Goal: Obtain resource: Download file/media

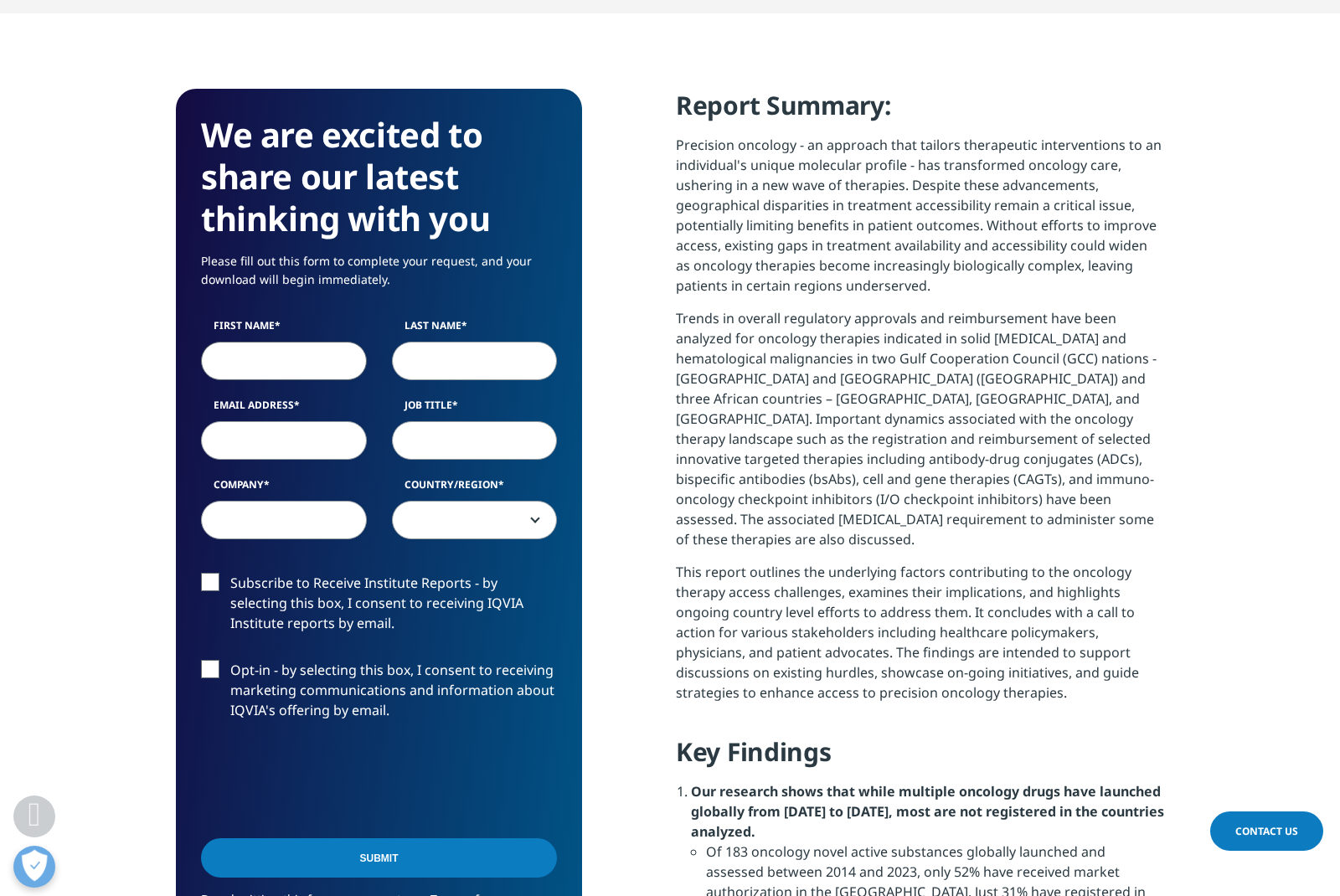
scroll to position [1644, 988]
type input "[PERSON_NAME]"
type input "[PERSON_NAME][EMAIL_ADDRESS][PERSON_NAME][DOMAIN_NAME]"
type input "D"
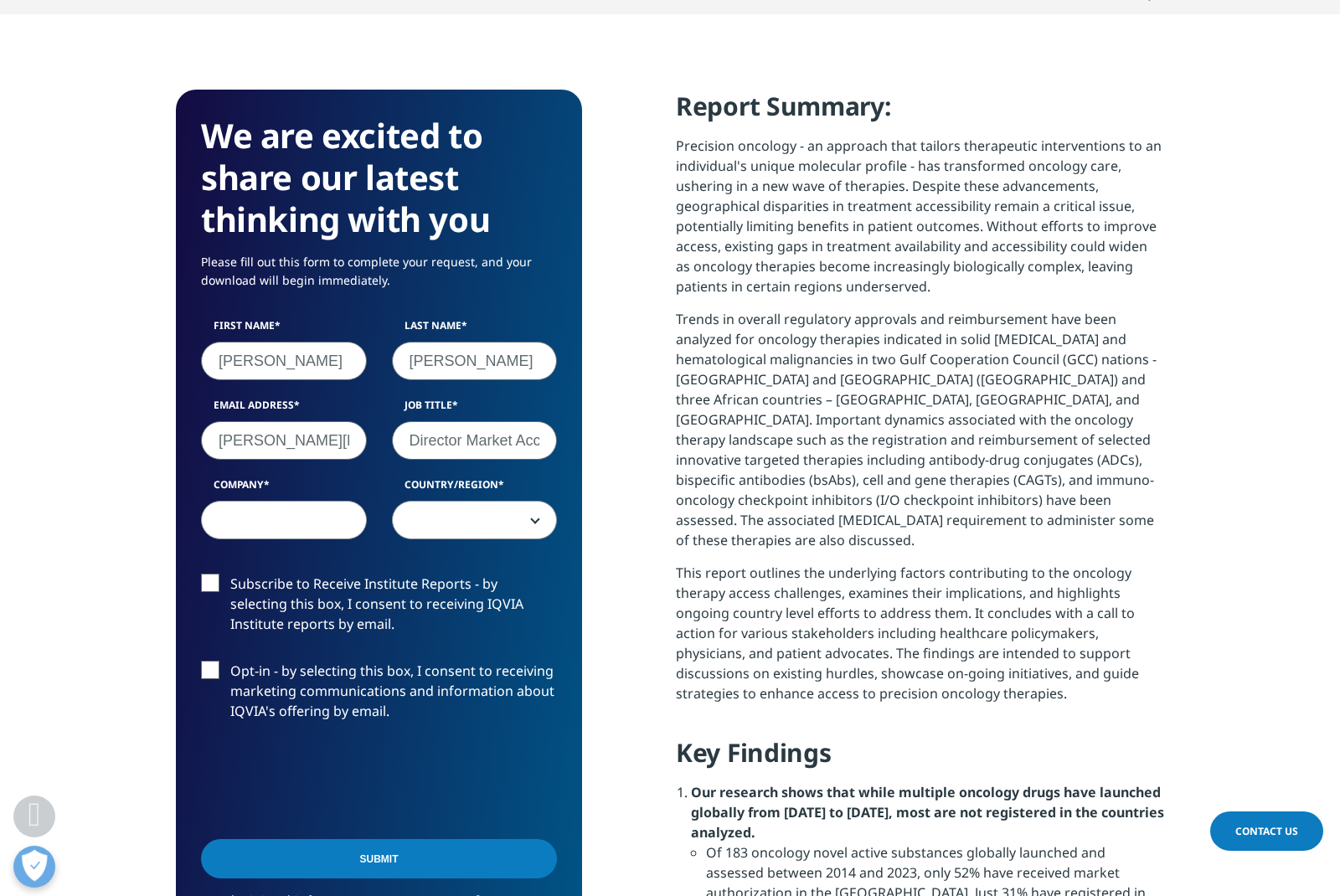
type input "Director Market Access"
click at [267, 522] on input "Company" at bounding box center [284, 520] width 165 height 38
type input "AbbVie"
click at [467, 523] on span at bounding box center [475, 521] width 165 height 38
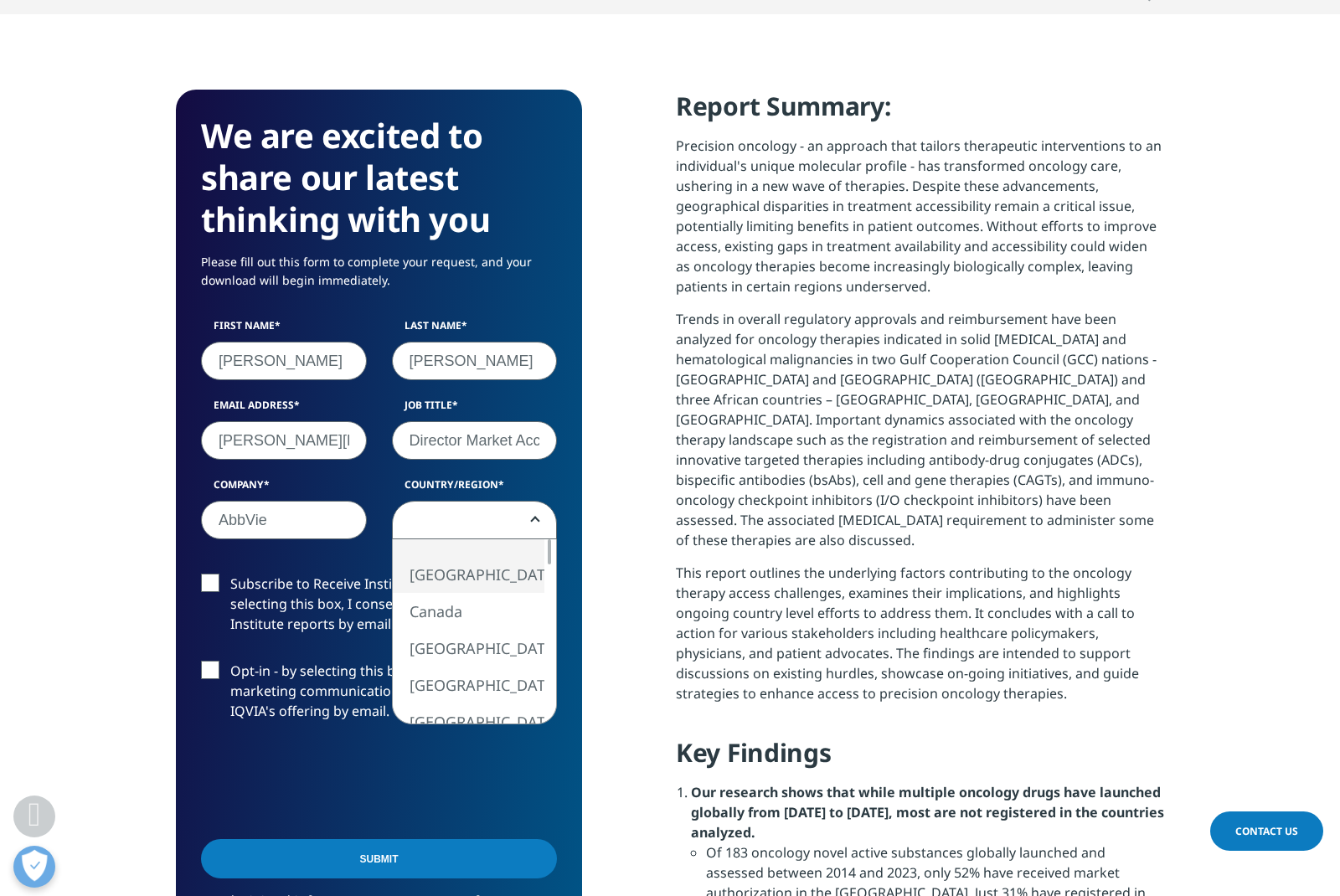
select select "[GEOGRAPHIC_DATA]"
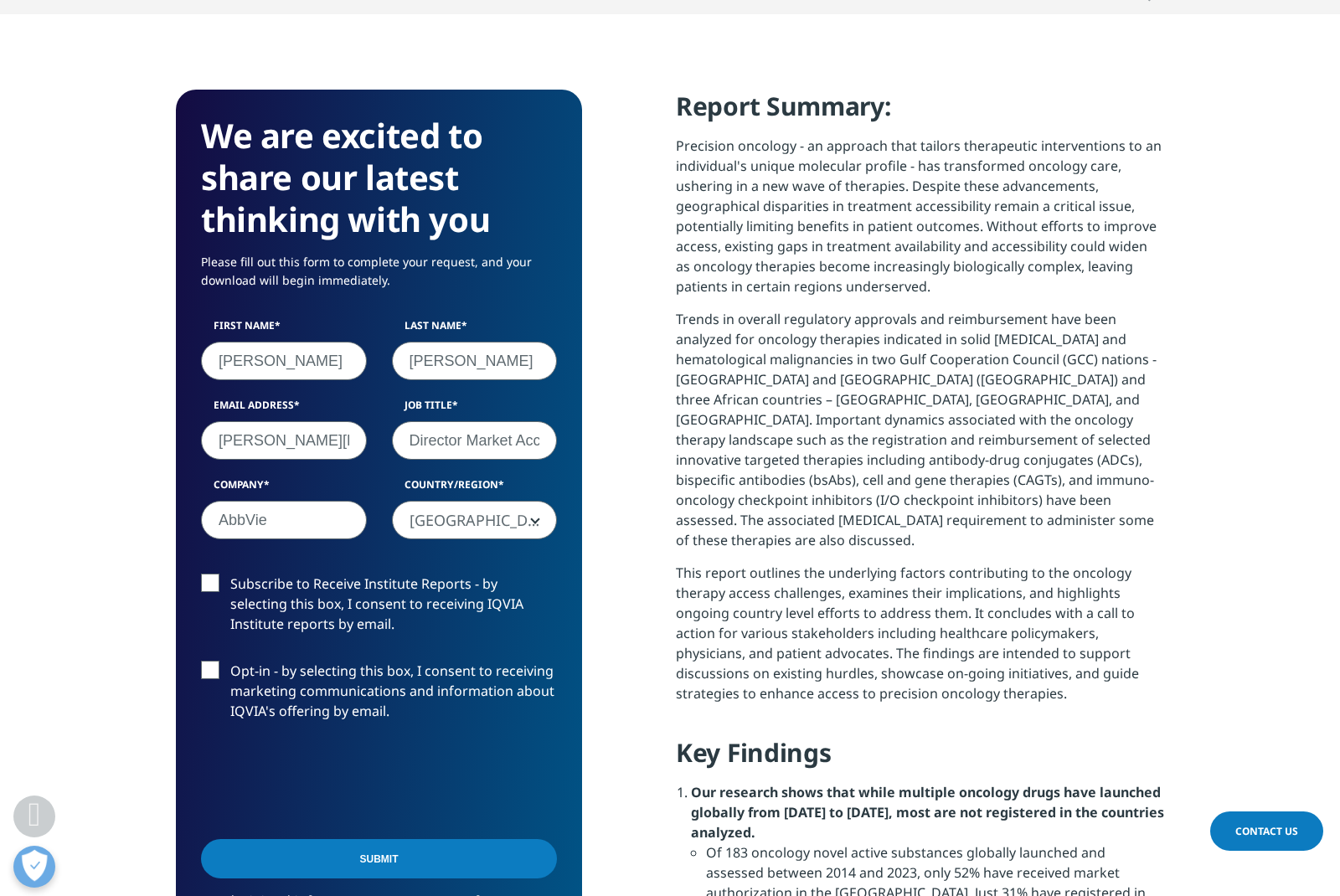
click at [212, 590] on label "Subscribe to Receive Institute Reports - by selecting this box, I consent to re…" at bounding box center [379, 608] width 356 height 69
click at [230, 574] on input "Subscribe to Receive Institute Reports - by selecting this box, I consent to re…" at bounding box center [230, 574] width 0 height 0
click at [214, 664] on label "Opt-in - by selecting this box, I consent to receiving marketing communications…" at bounding box center [379, 695] width 356 height 69
click at [230, 661] on input "Opt-in - by selecting this box, I consent to receiving marketing communications…" at bounding box center [230, 661] width 0 height 0
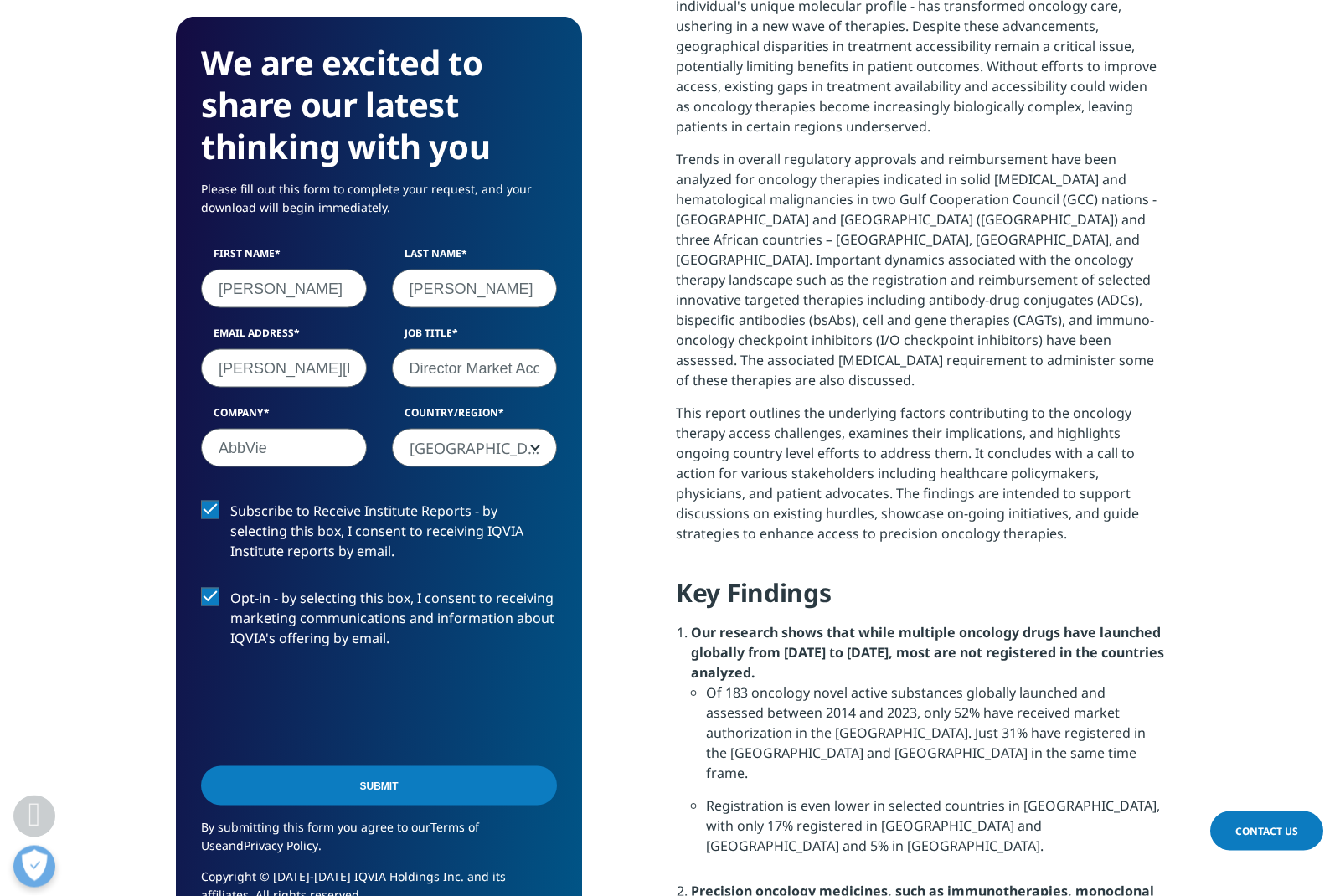
scroll to position [897, 0]
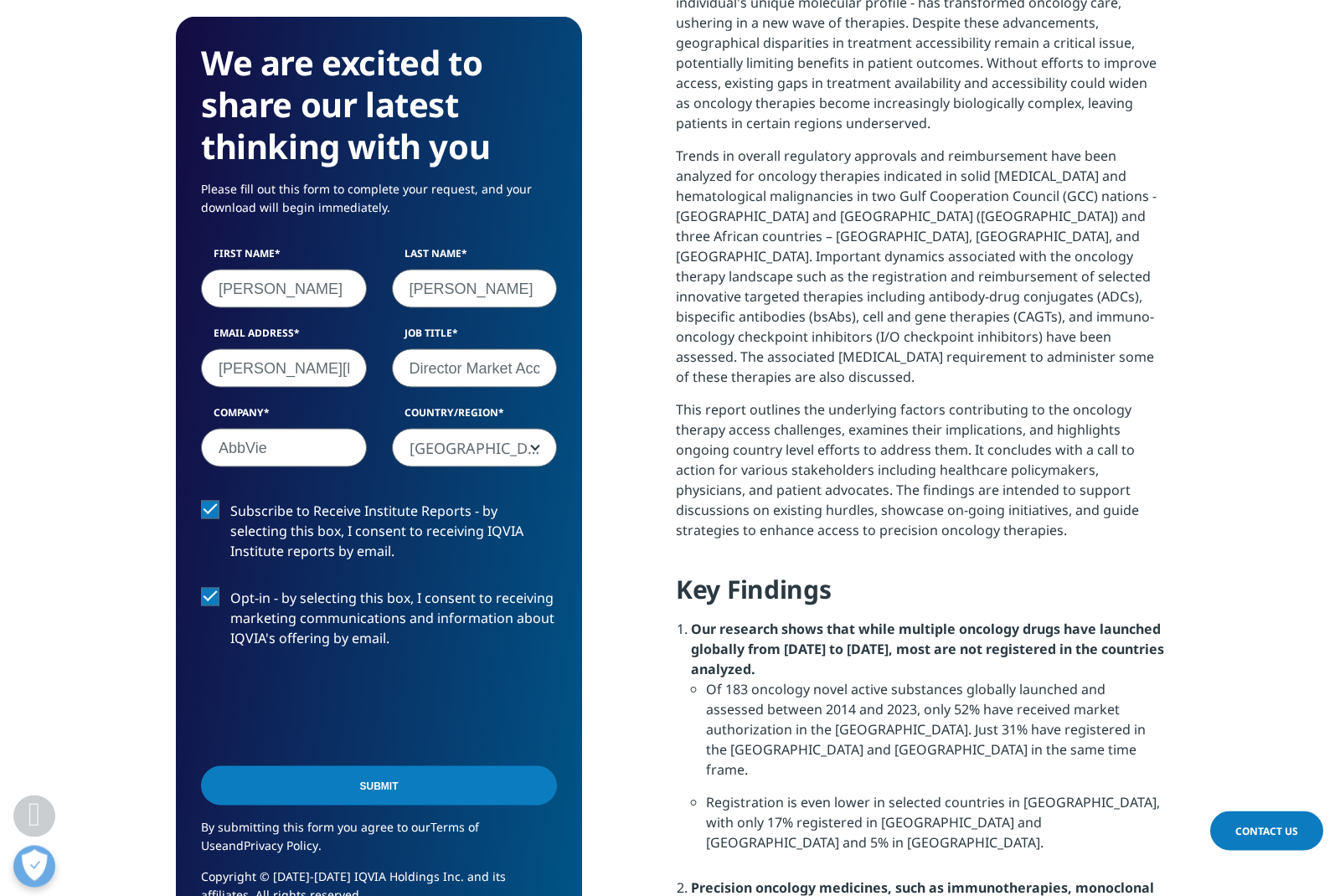
click at [209, 607] on label "Opt-in - by selecting this box, I consent to receiving marketing communications…" at bounding box center [379, 622] width 356 height 69
click at [230, 588] on input "Opt-in - by selecting this box, I consent to receiving marketing communications…" at bounding box center [230, 588] width 0 height 0
click at [209, 597] on label "Opt-in - by selecting this box, I consent to receiving marketing communications…" at bounding box center [379, 622] width 356 height 69
click at [230, 588] on input "Opt-in - by selecting this box, I consent to receiving marketing communications…" at bounding box center [230, 588] width 0 height 0
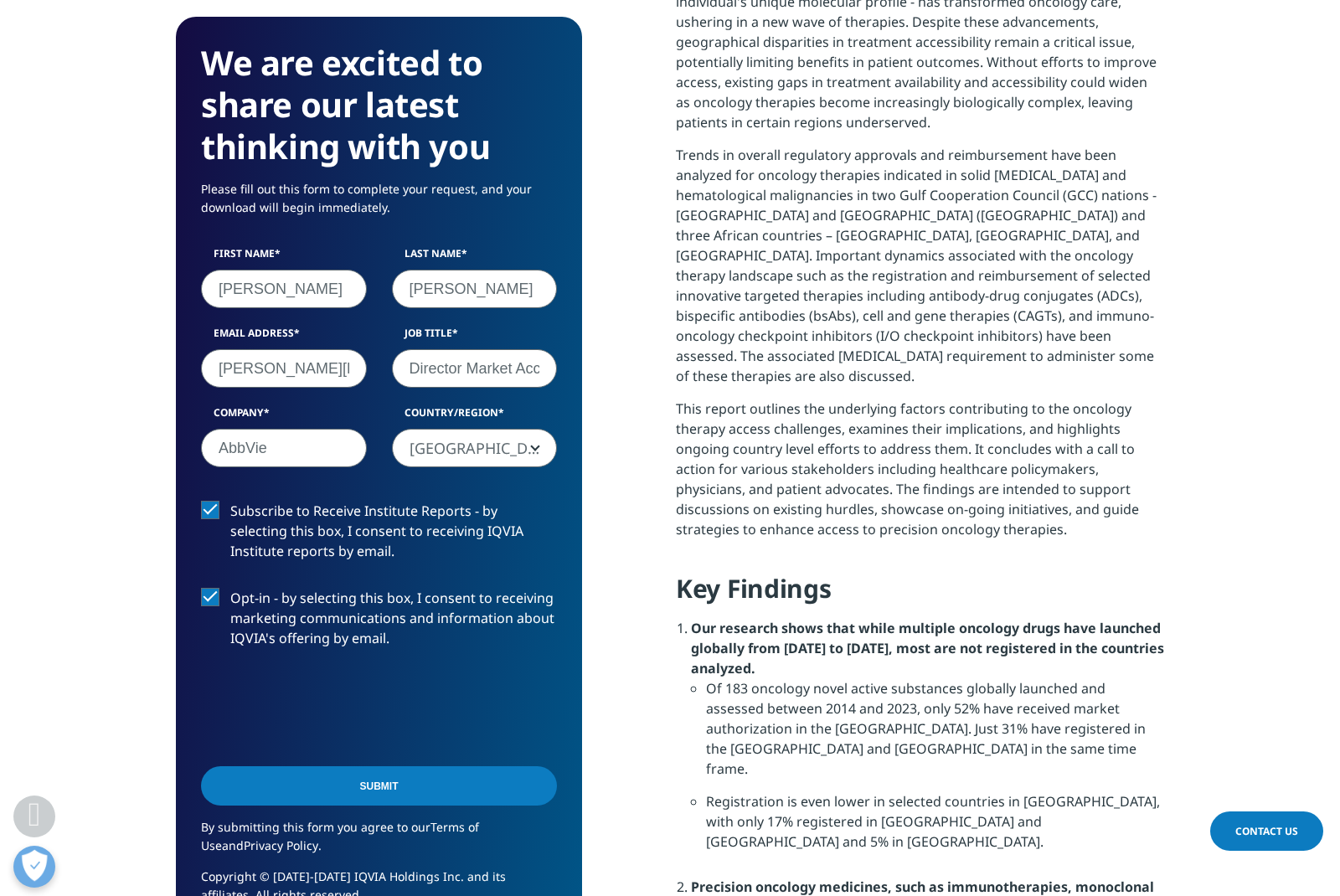
click at [382, 770] on input "Submit" at bounding box center [379, 786] width 356 height 39
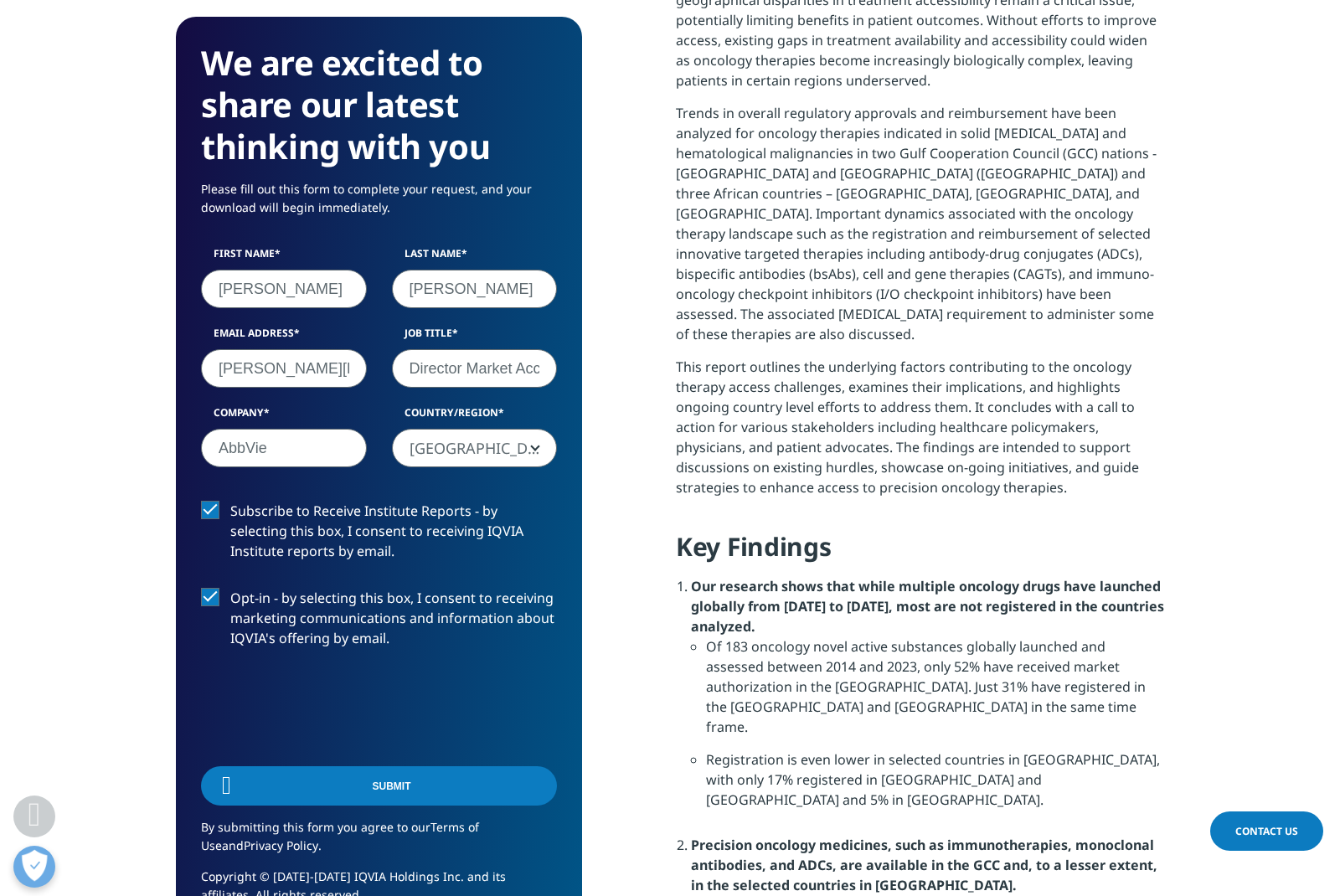
scroll to position [123, 406]
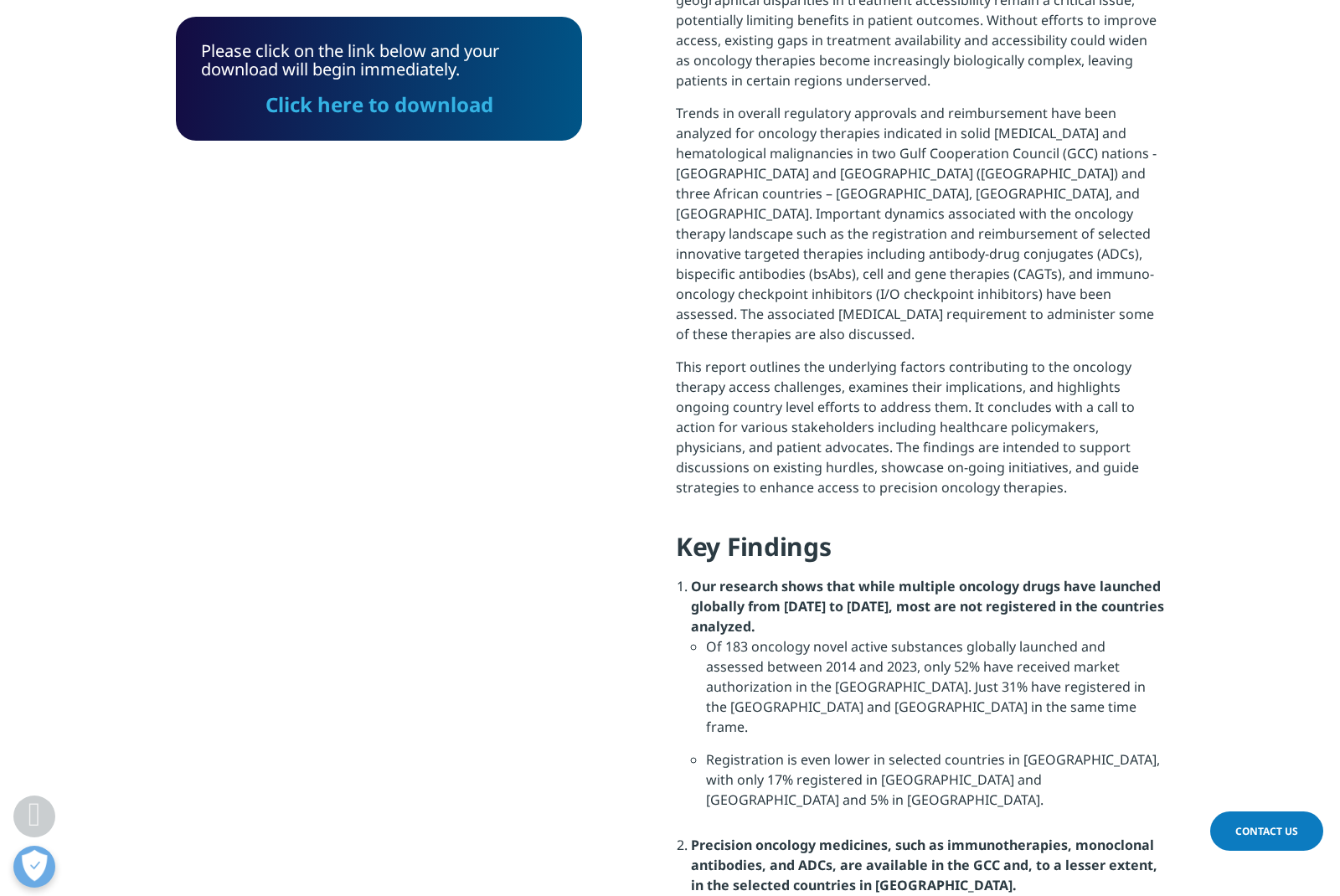
click at [424, 102] on link "Click here to download" at bounding box center [379, 104] width 228 height 28
